Goal: Navigation & Orientation: Find specific page/section

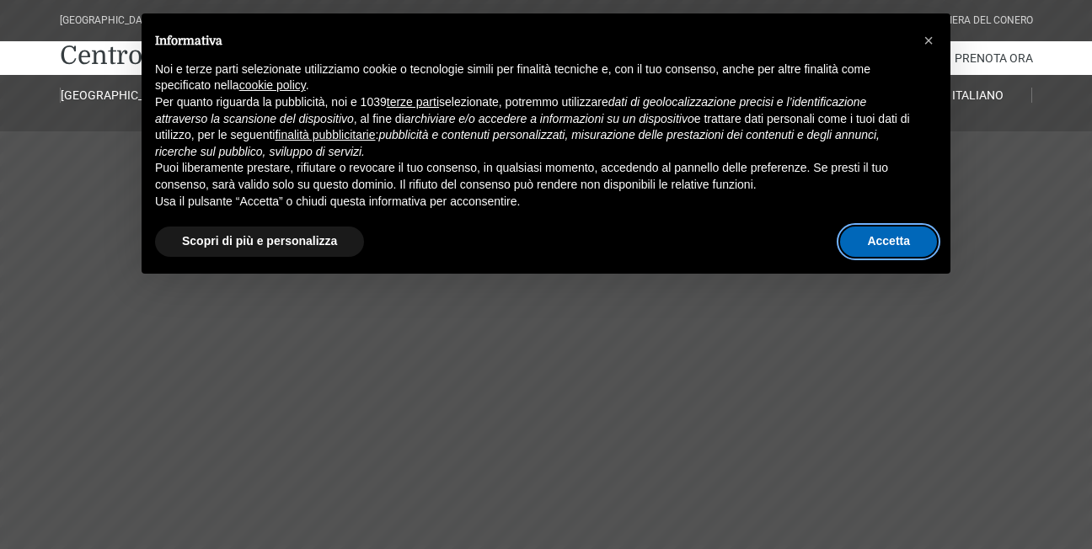
click at [894, 247] on button "Accetta" at bounding box center [888, 242] width 97 height 30
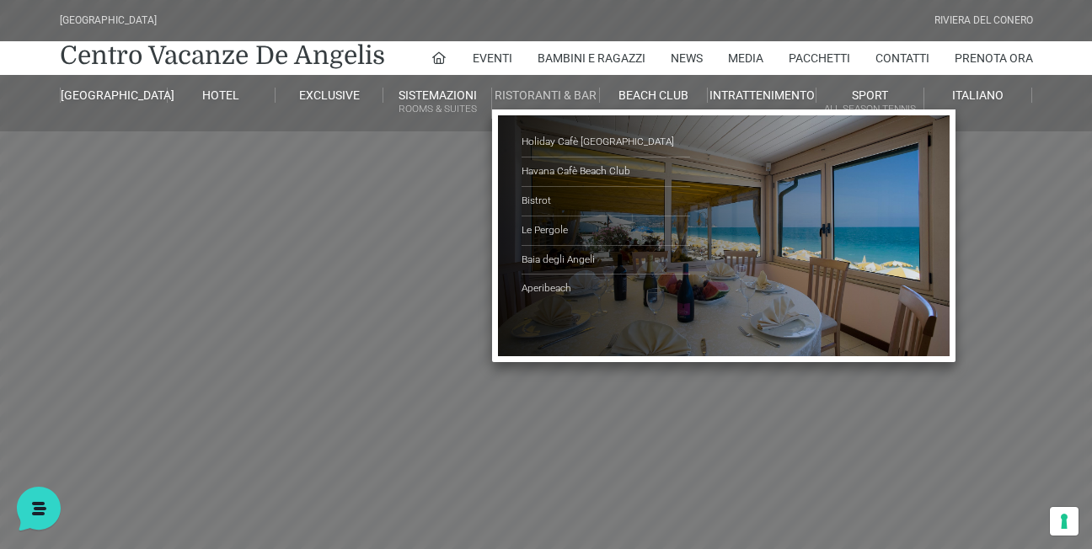
click at [527, 92] on link "Ristoranti & Bar" at bounding box center [546, 95] width 108 height 15
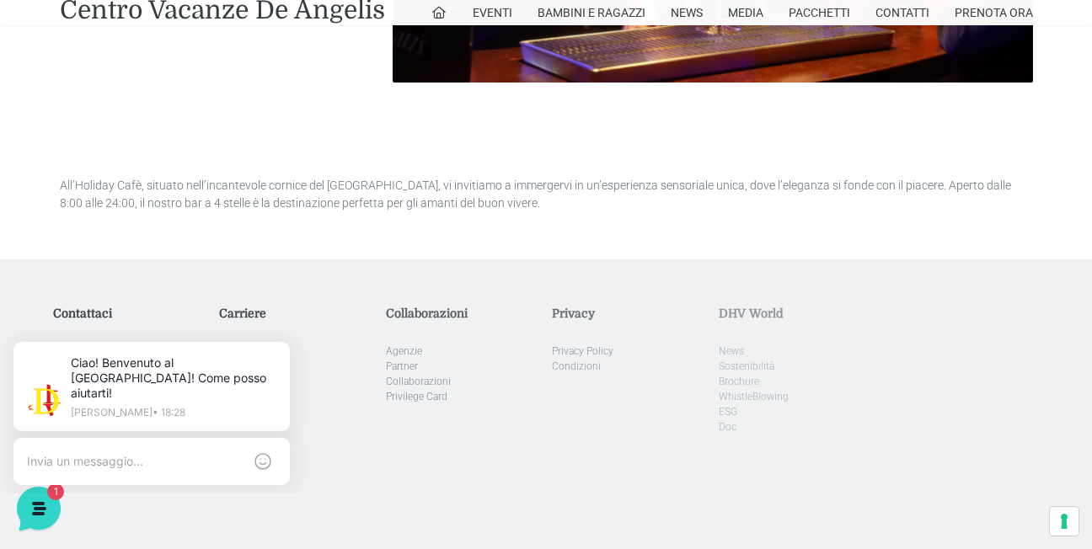
scroll to position [6636, 0]
